Goal: Task Accomplishment & Management: Use online tool/utility

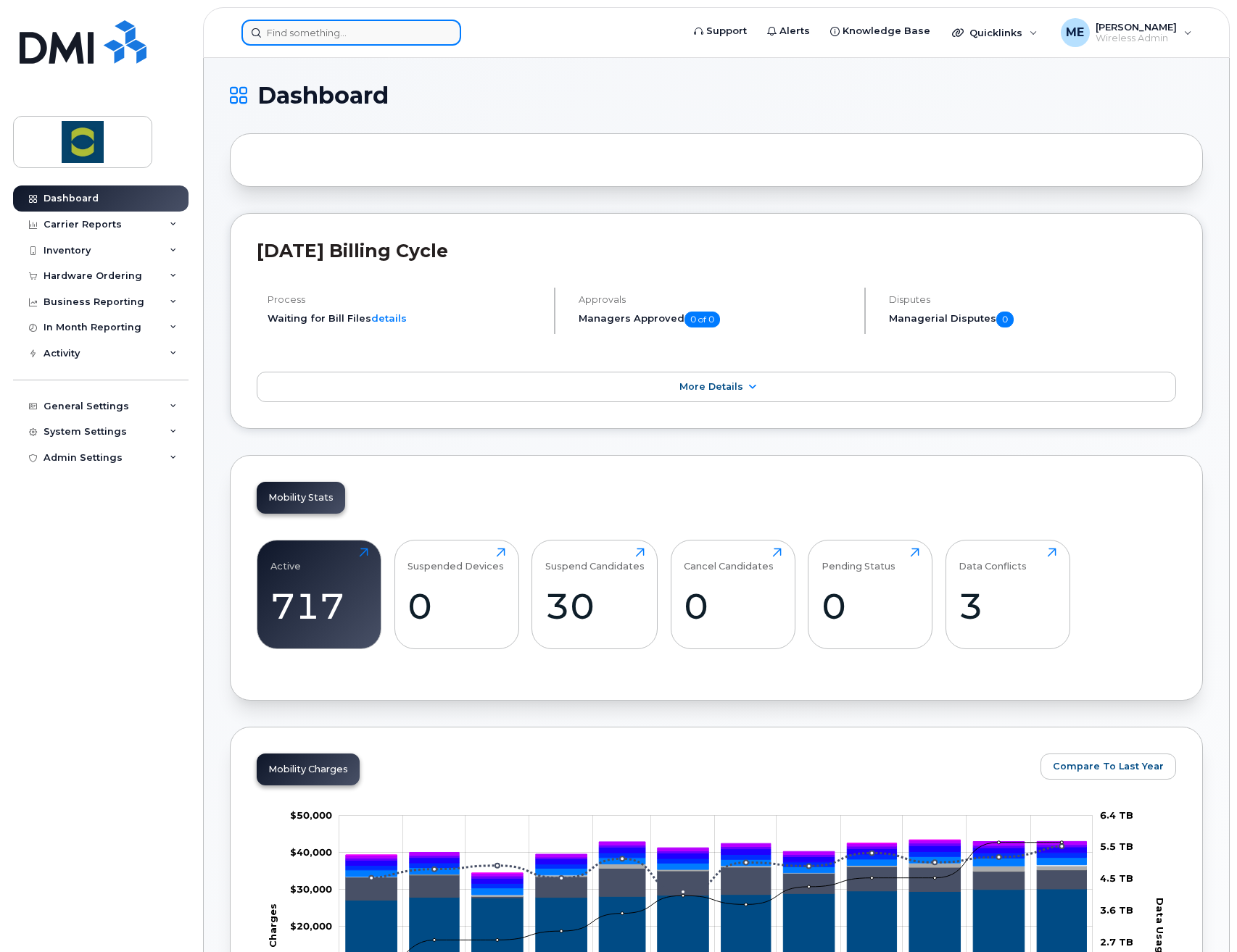
click at [393, 32] on input at bounding box center [351, 33] width 220 height 26
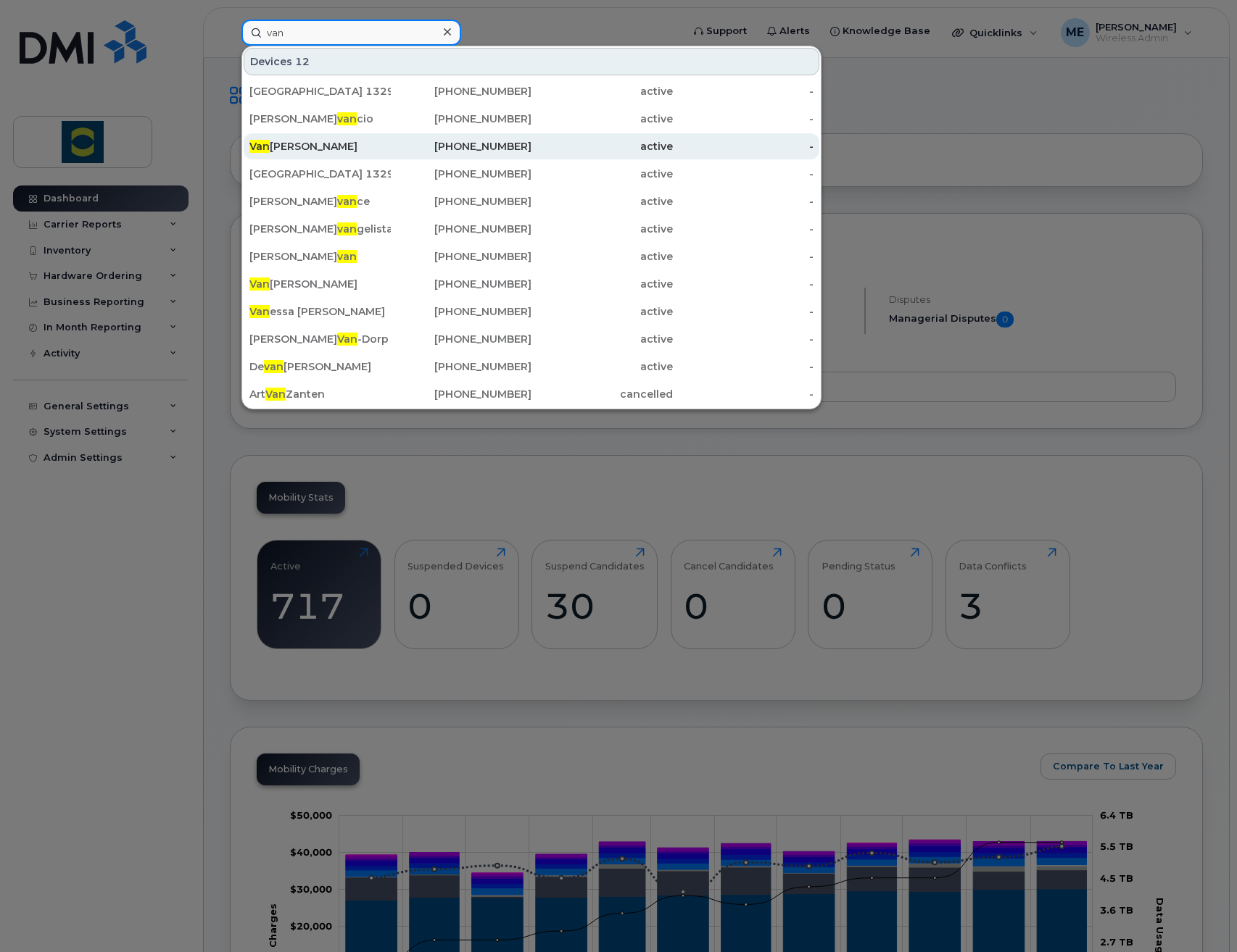
type input "van"
click at [352, 145] on div "Van Truong Pham" at bounding box center [319, 146] width 141 height 15
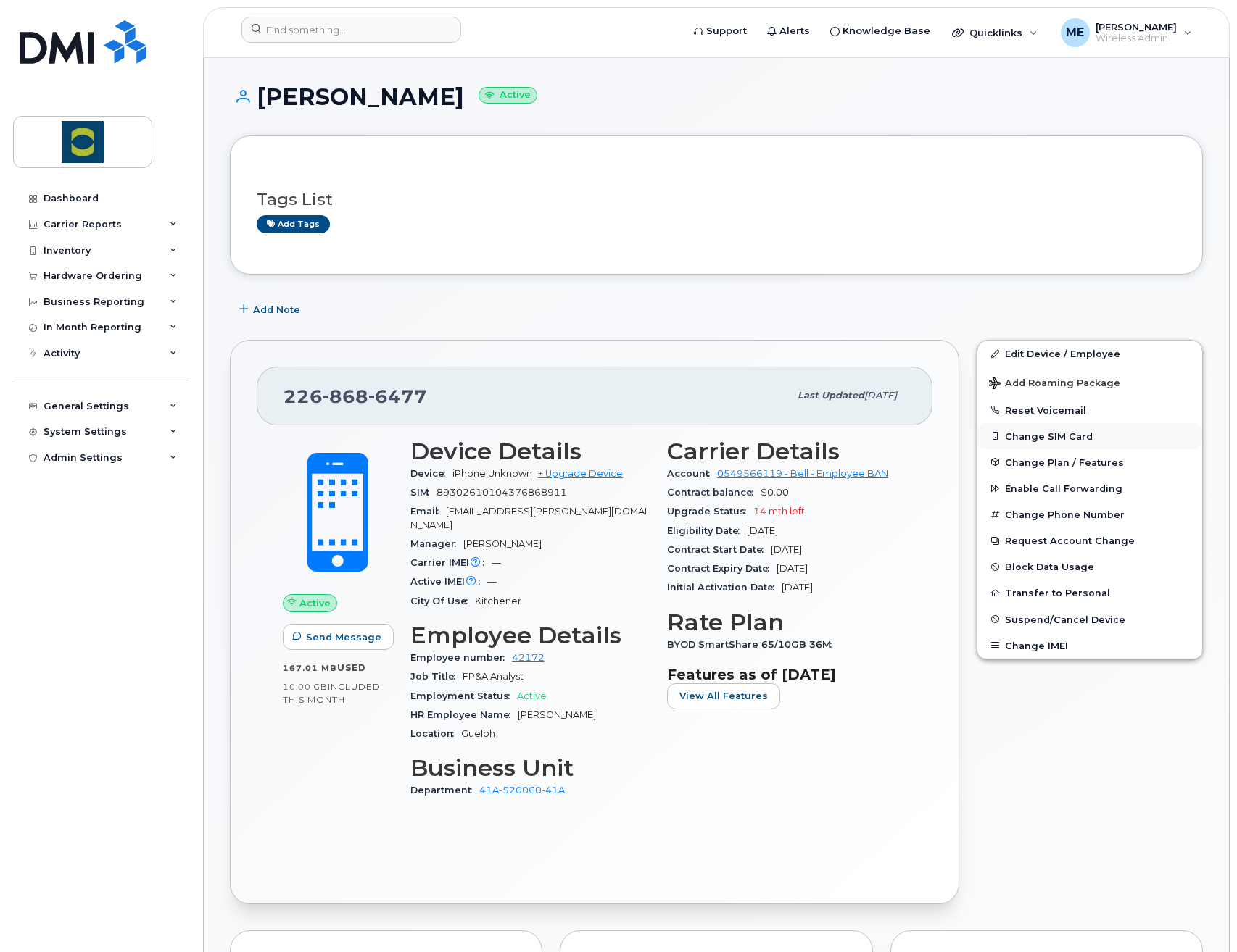
click at [1098, 442] on button "Change SIM Card" at bounding box center [1089, 436] width 224 height 26
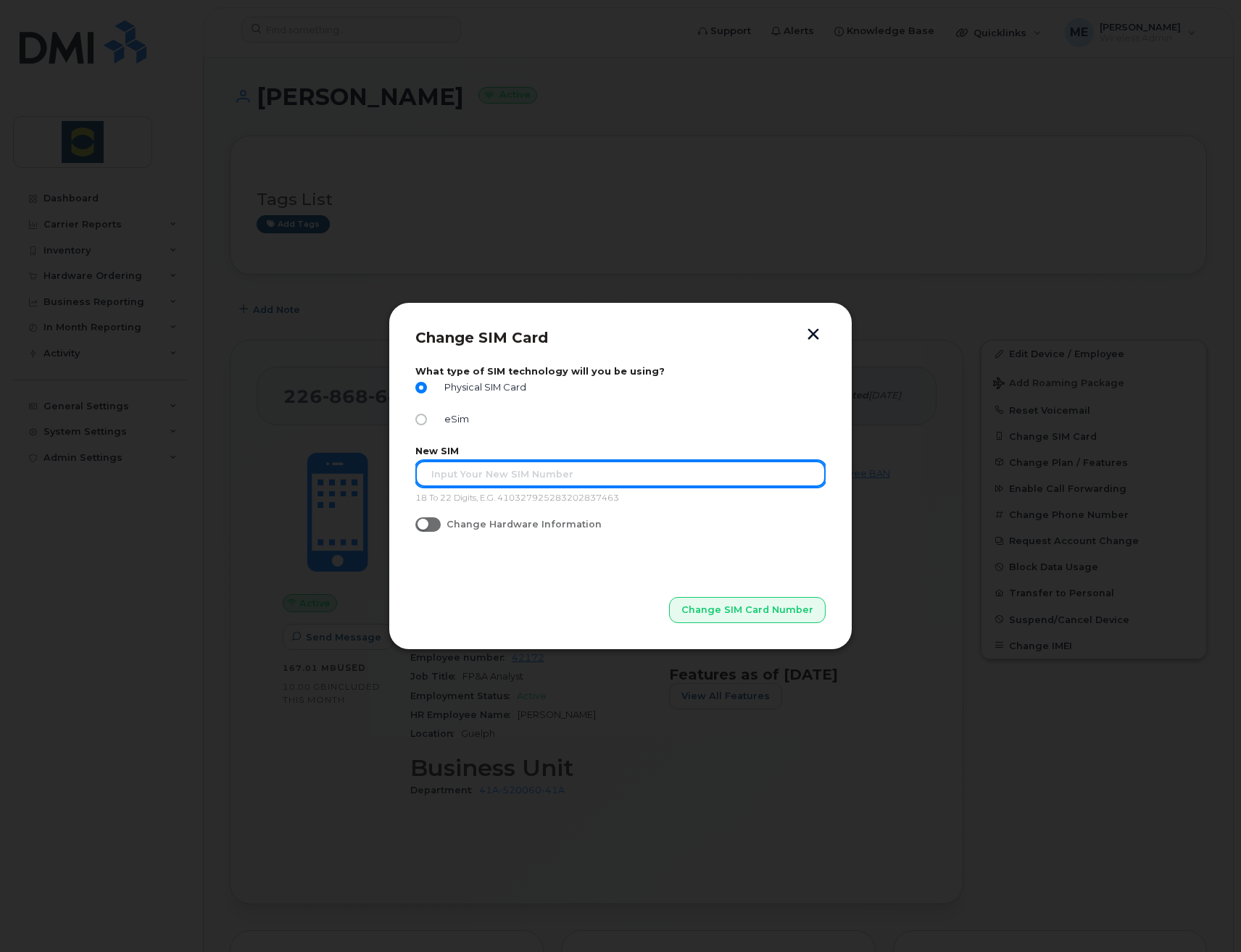
click at [613, 464] on input "text" at bounding box center [620, 474] width 410 height 26
paste input "89302610207734338798"
type input "89302610207734338798"
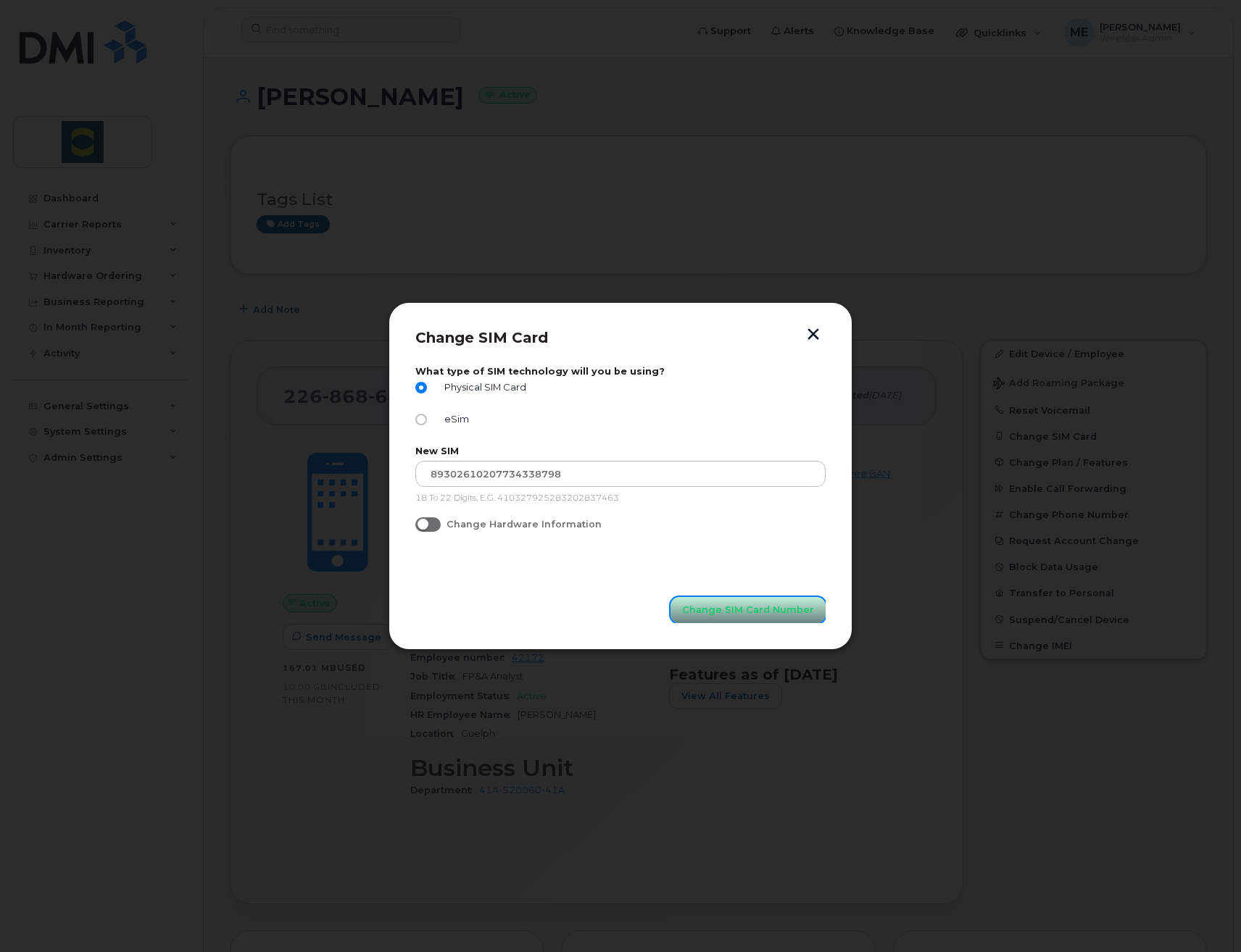
click at [738, 618] on button "Change SIM Card Number" at bounding box center [748, 610] width 155 height 26
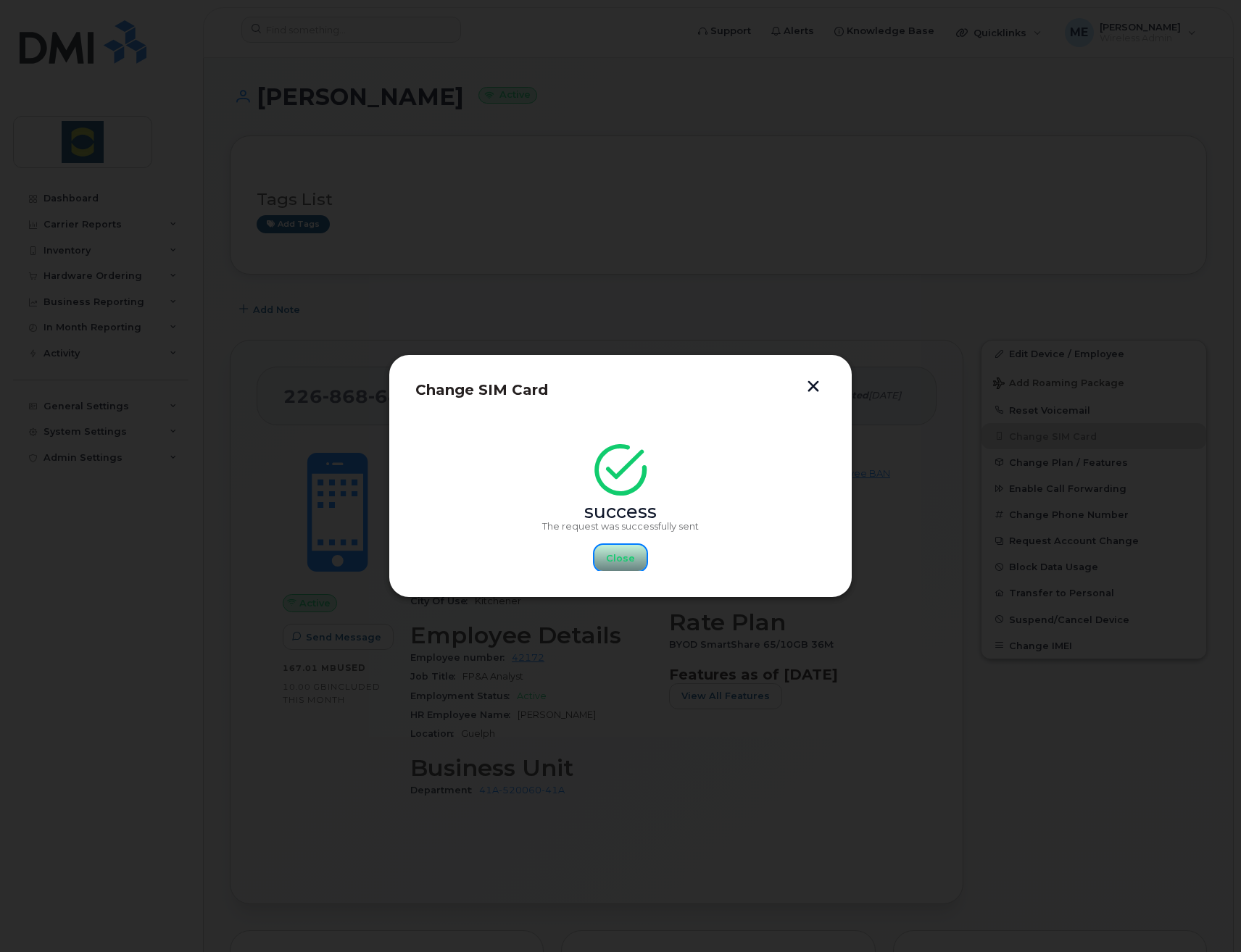
click at [638, 563] on button "Close" at bounding box center [620, 558] width 52 height 26
